Goal: Information Seeking & Learning: Learn about a topic

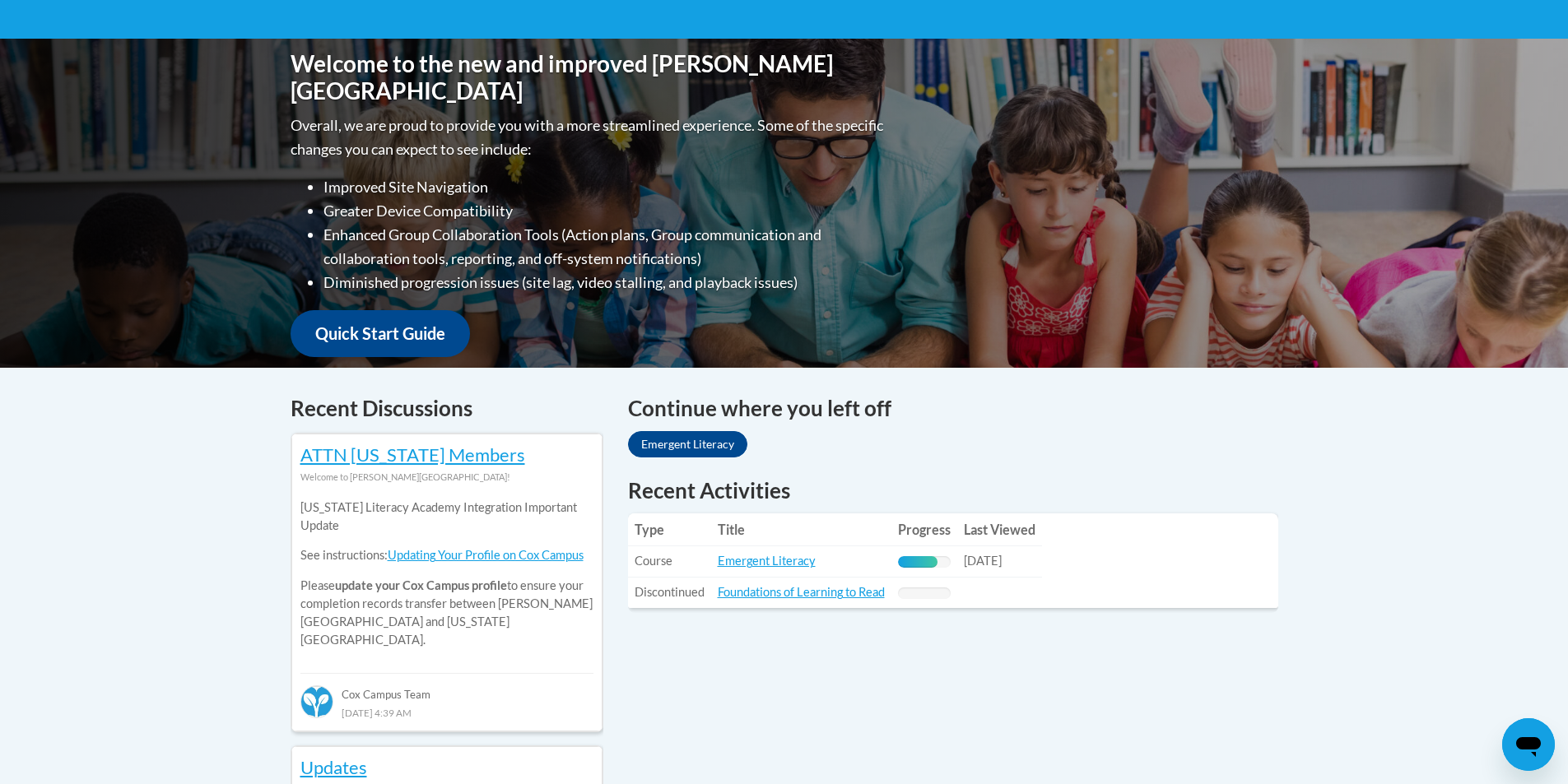
scroll to position [346, 0]
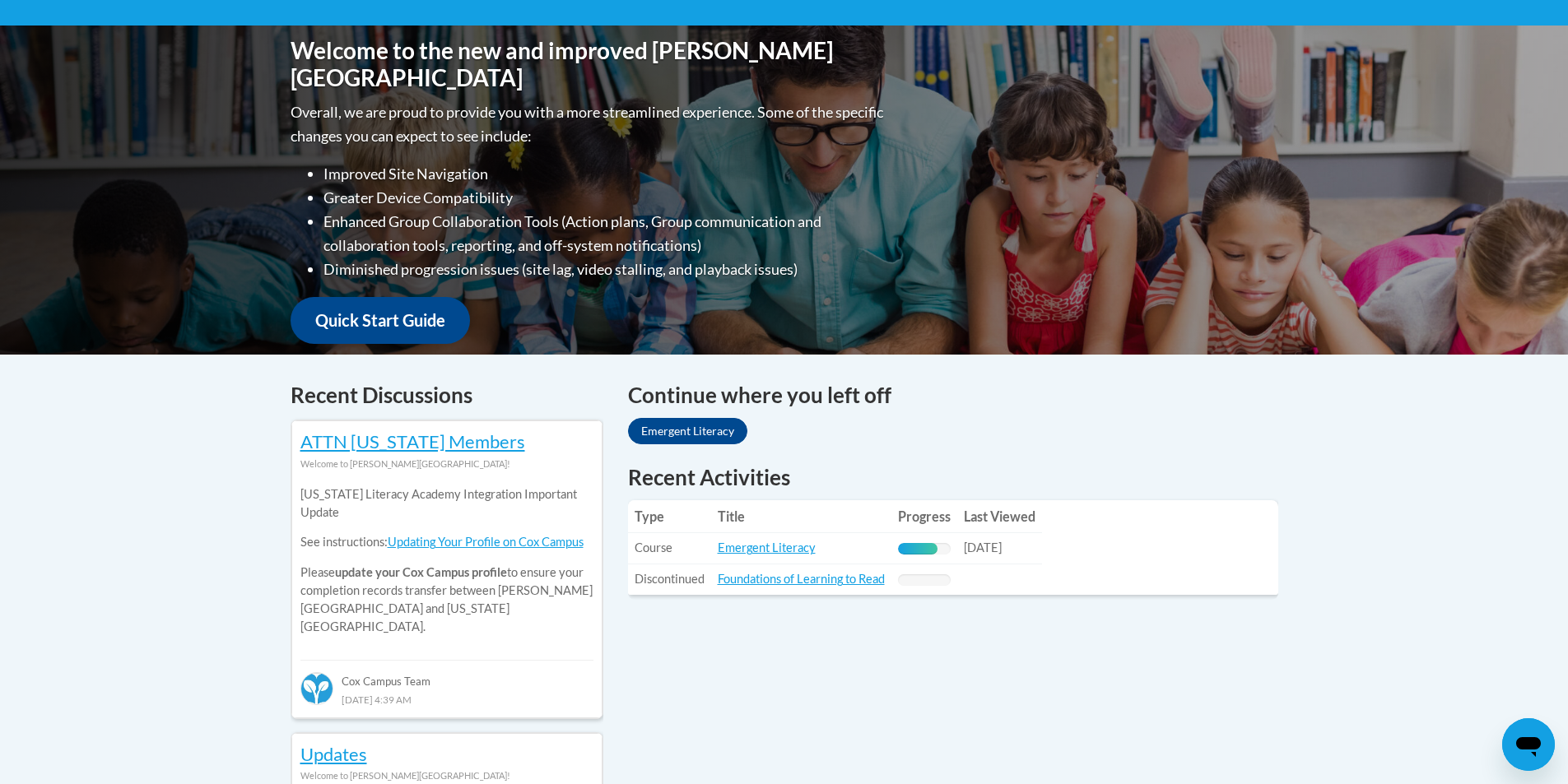
click at [723, 399] on h4 "Continue where you left off" at bounding box center [953, 395] width 650 height 32
click at [704, 433] on link "Emergent Literacy" at bounding box center [687, 431] width 119 height 26
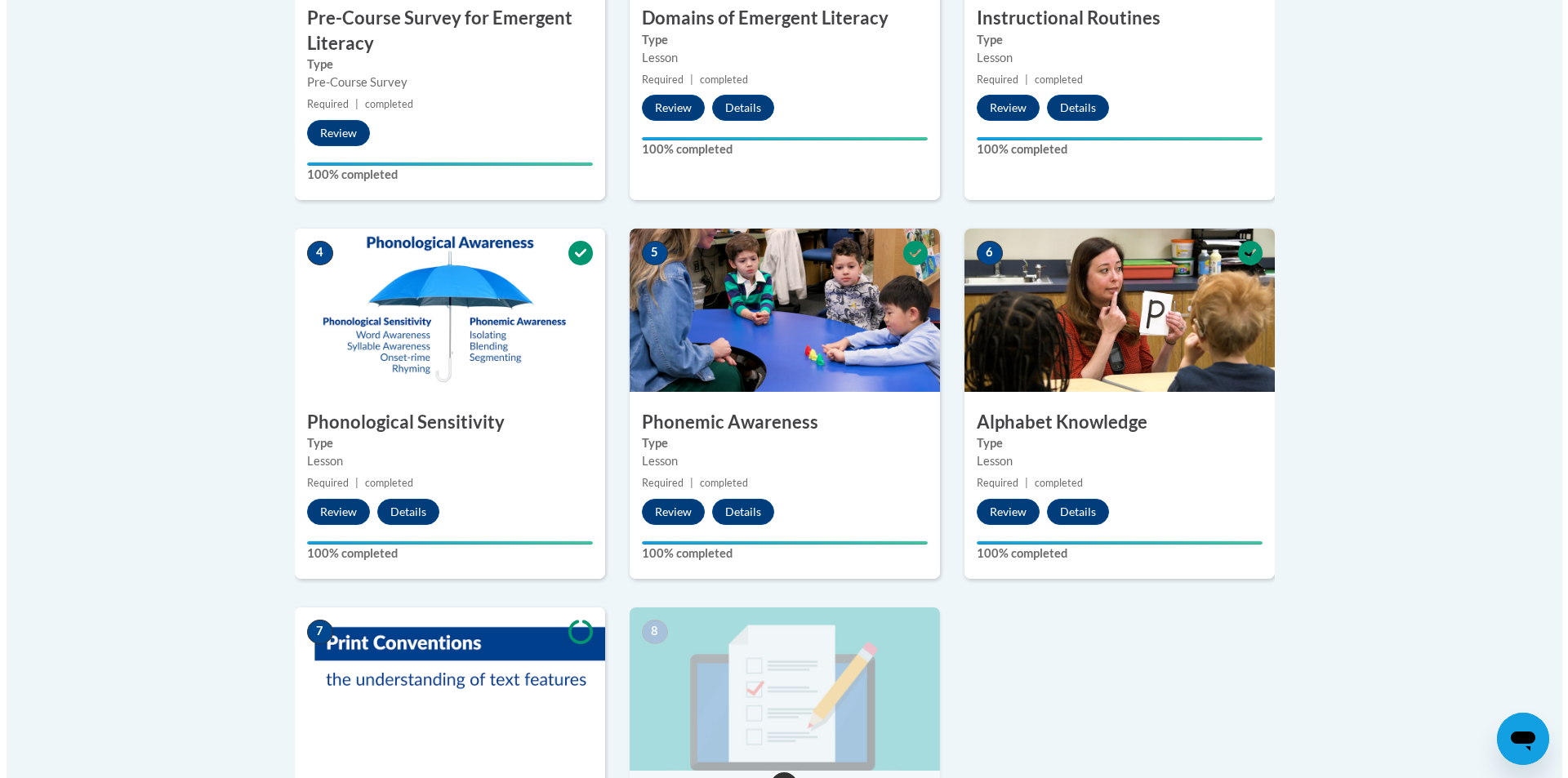
scroll to position [890, 0]
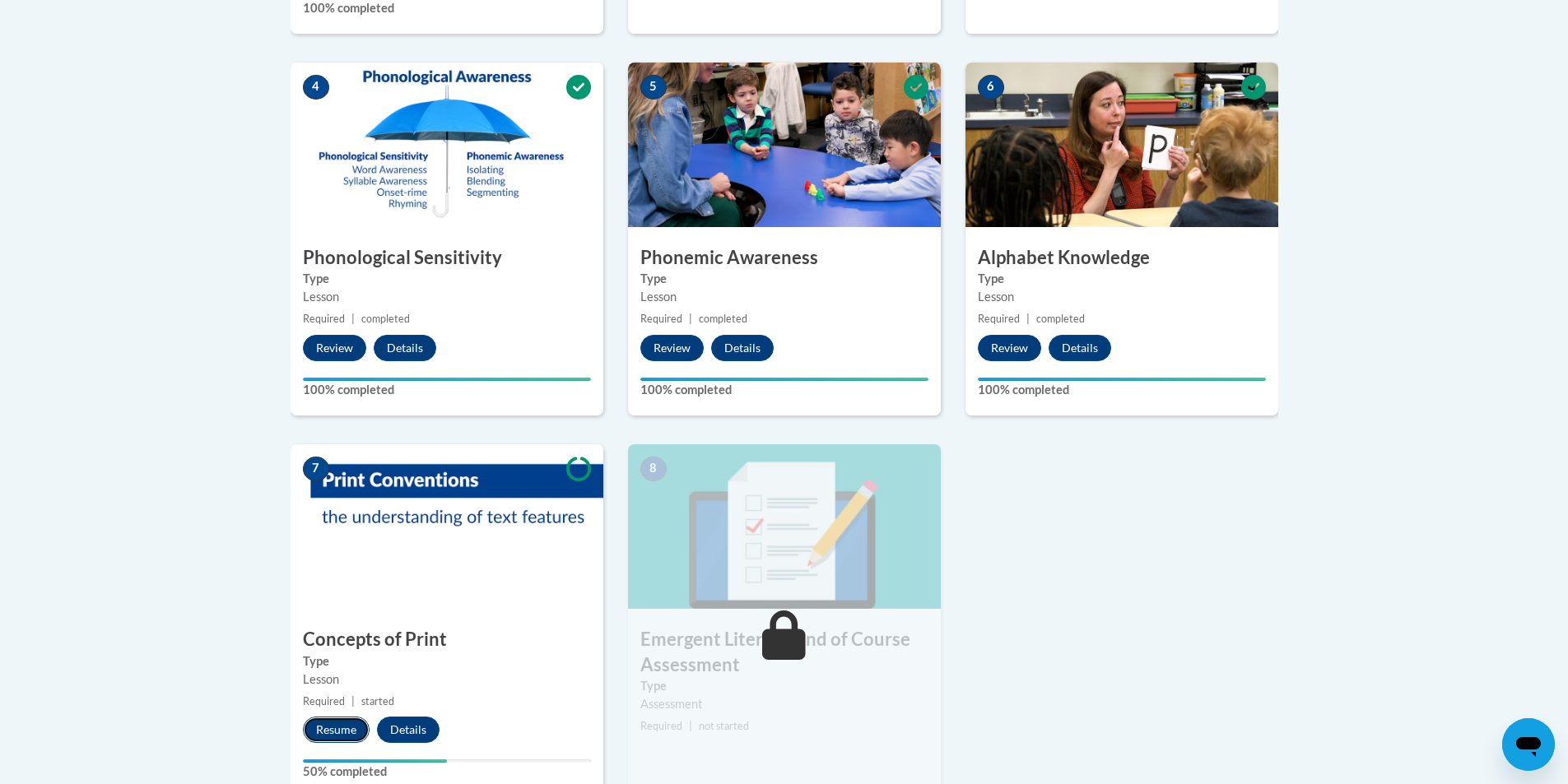
click at [338, 727] on button "Resume" at bounding box center [336, 729] width 67 height 26
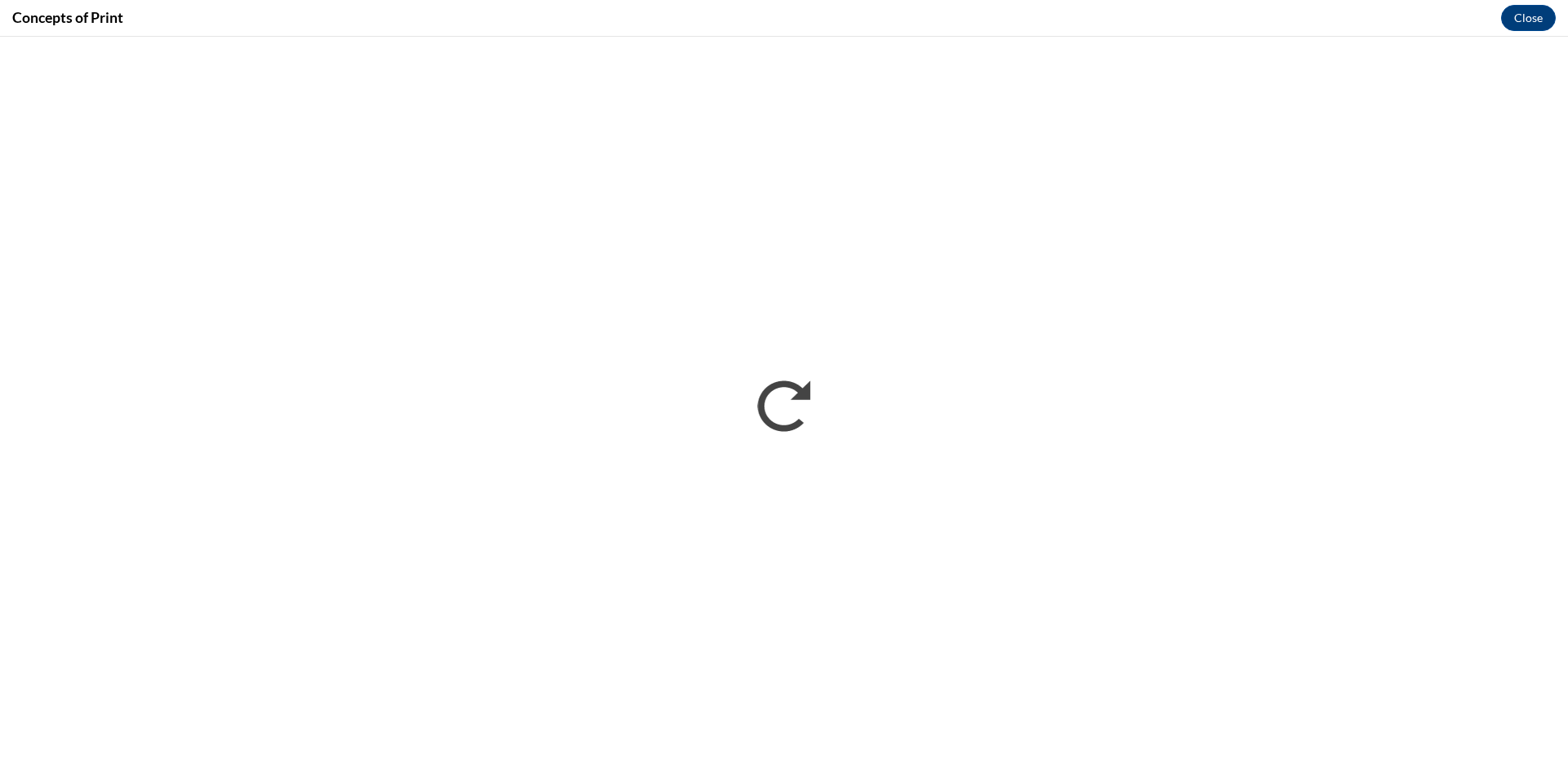
scroll to position [0, 0]
